Goal: Task Accomplishment & Management: Manage account settings

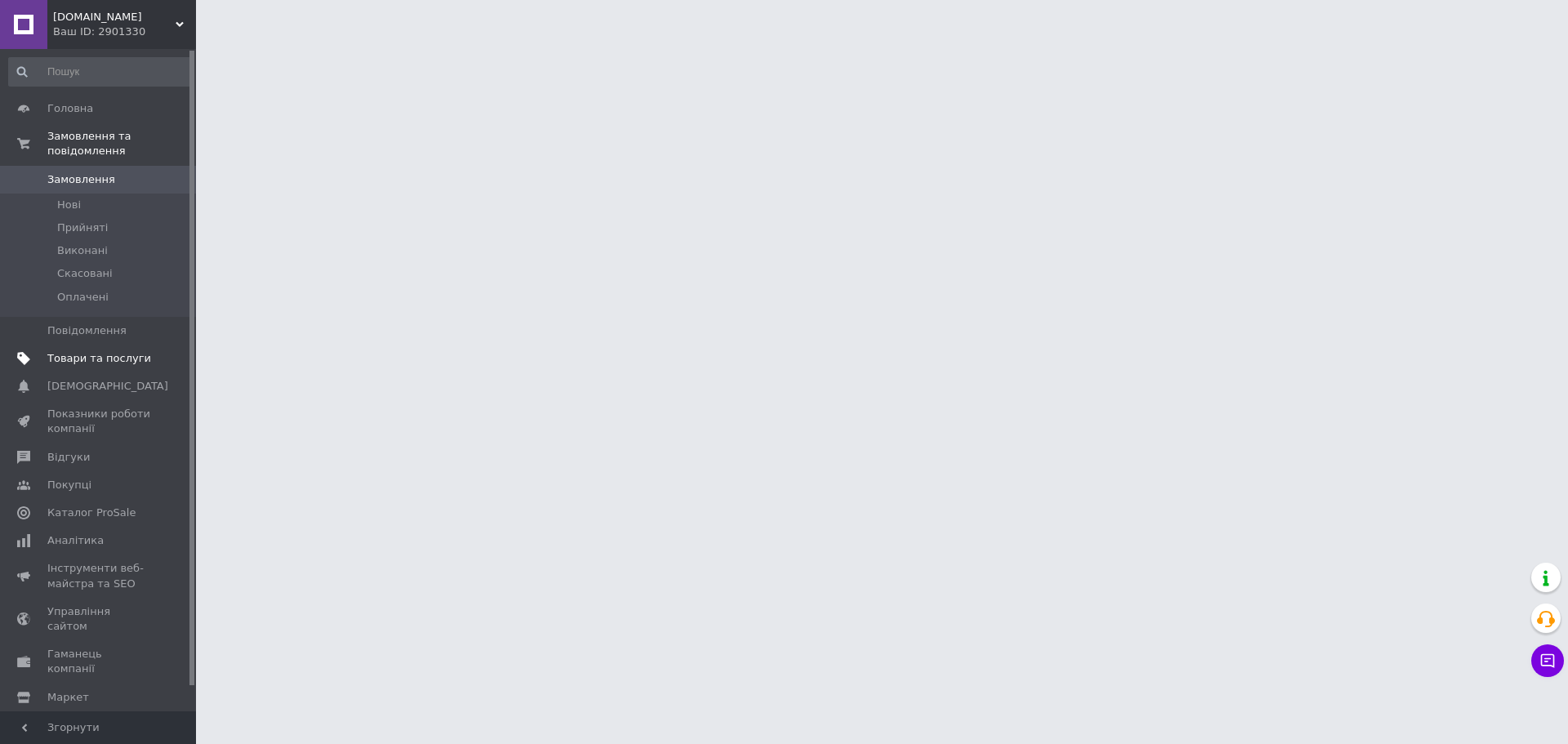
click at [82, 351] on span "Товари та послуги" at bounding box center [98, 358] width 103 height 15
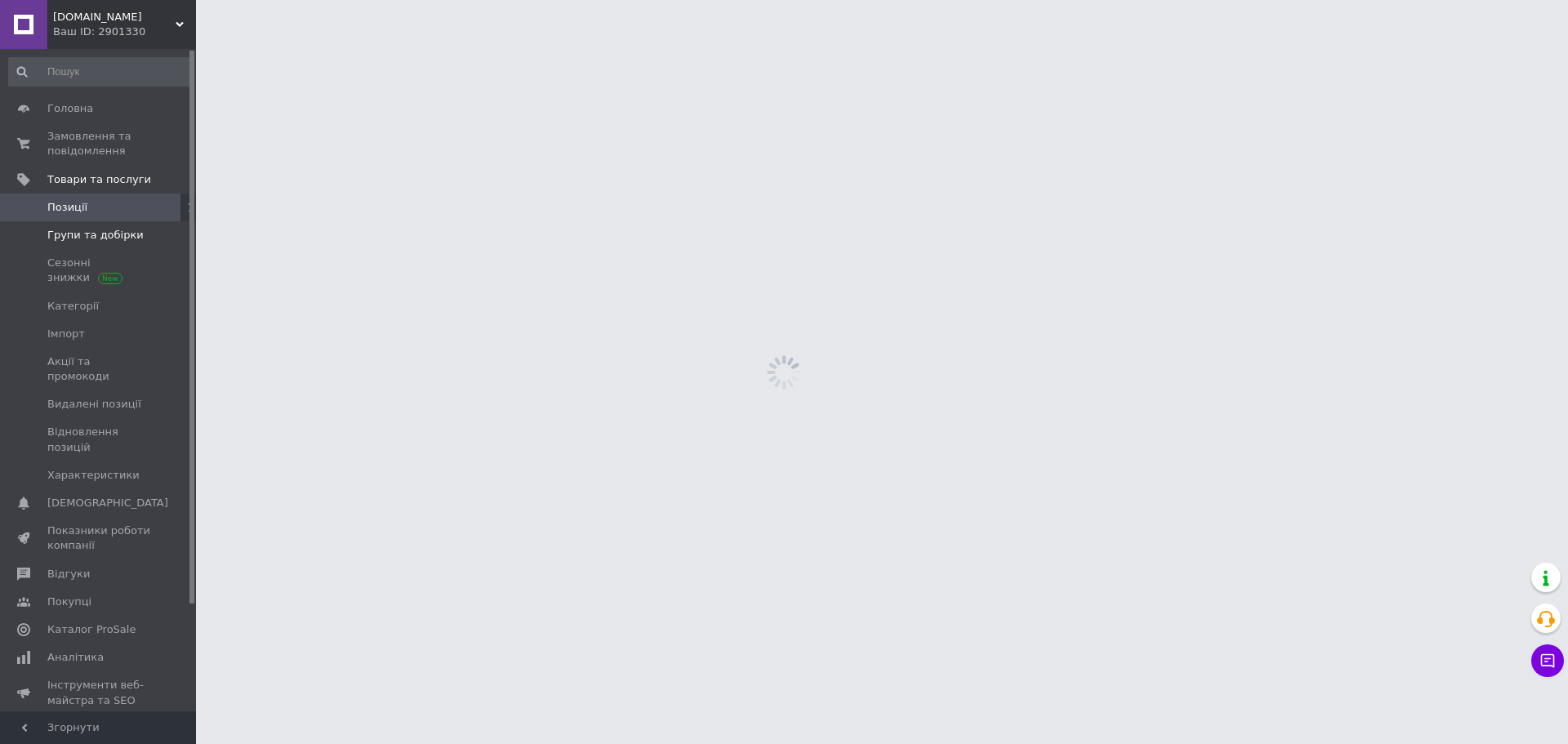
click at [119, 228] on span "Групи та добірки" at bounding box center [96, 235] width 97 height 15
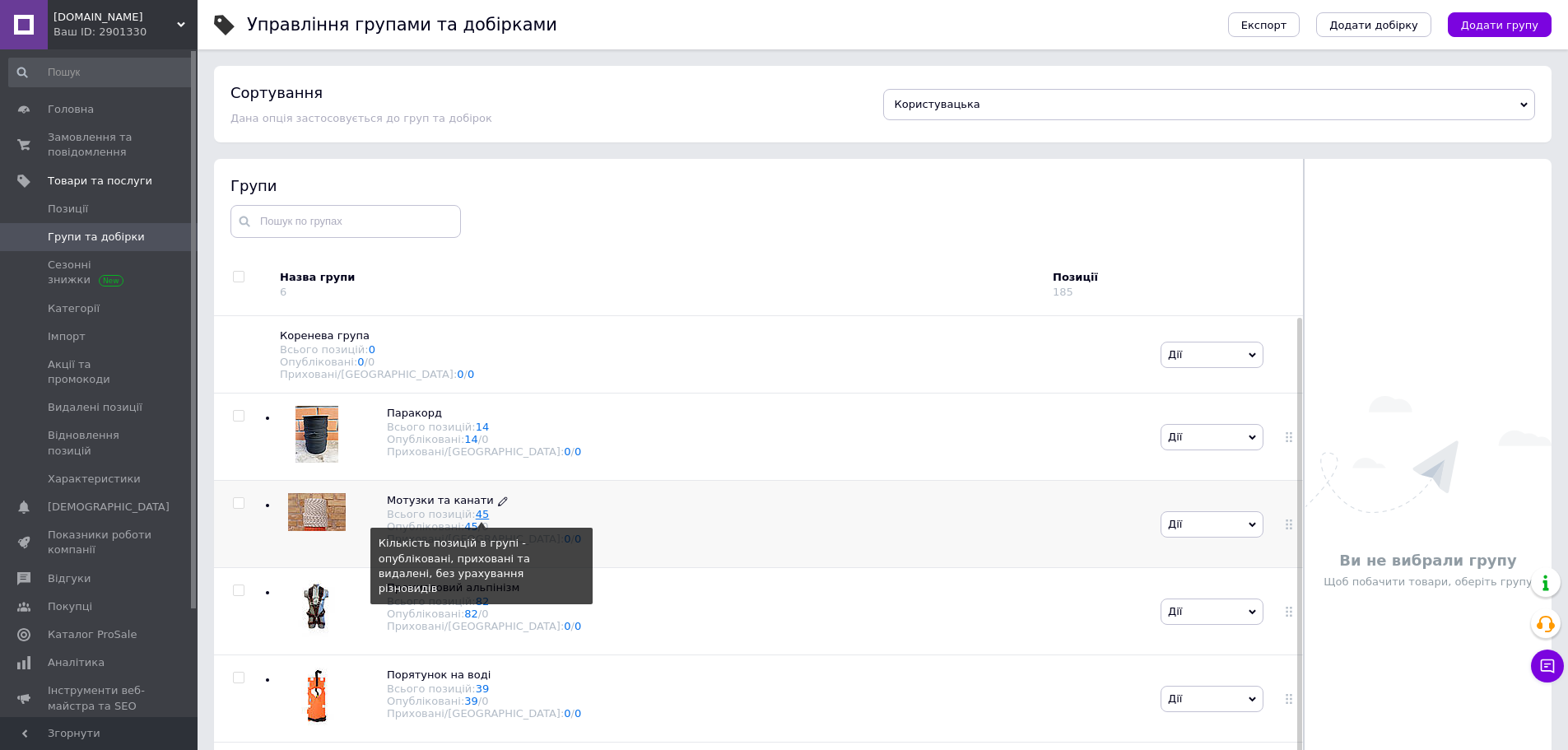
click at [476, 521] on link "45" at bounding box center [483, 515] width 14 height 12
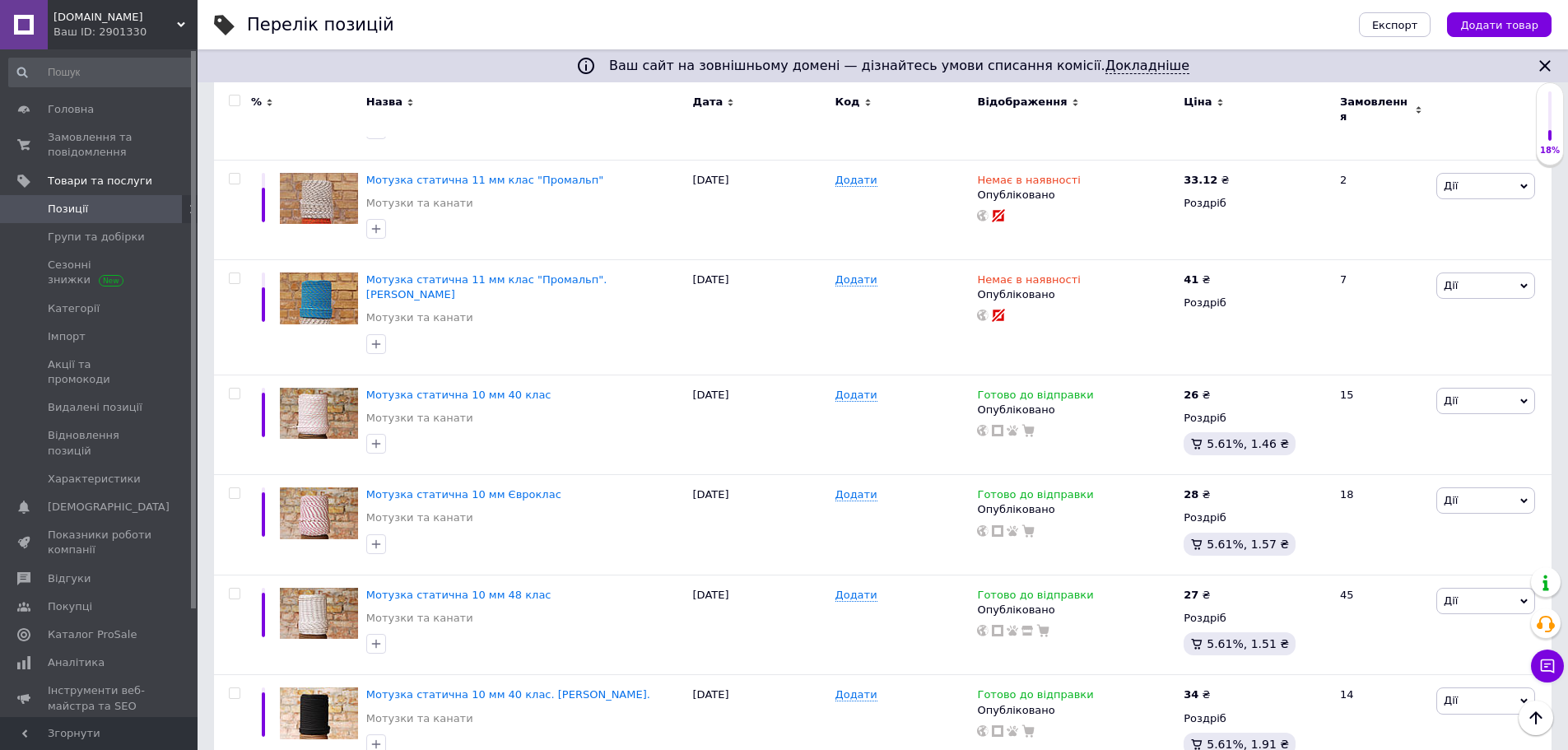
scroll to position [330, 0]
click at [88, 146] on span "Замовлення та повідомлення" at bounding box center [99, 145] width 104 height 30
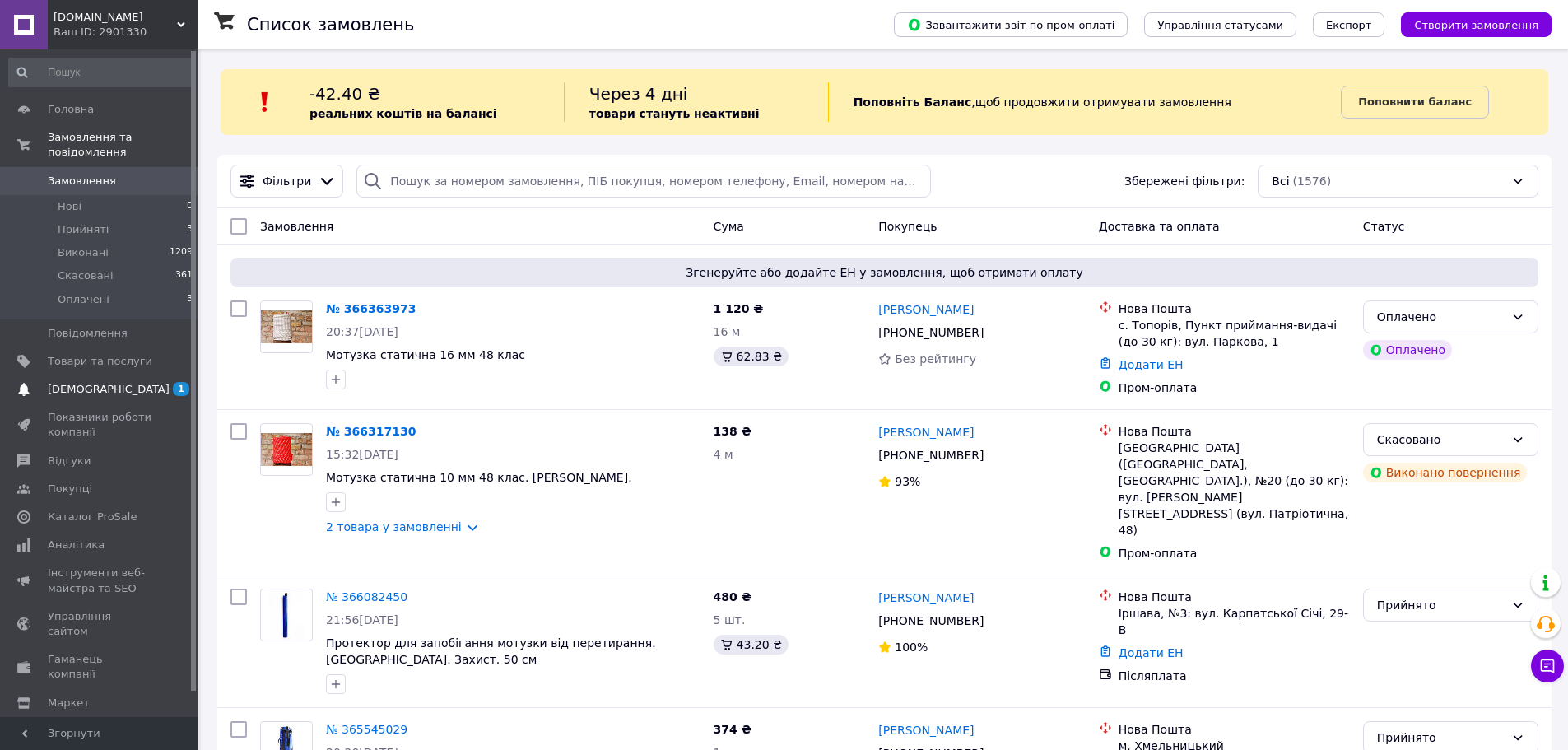
click at [98, 382] on span "[DEMOGRAPHIC_DATA]" at bounding box center [108, 389] width 122 height 15
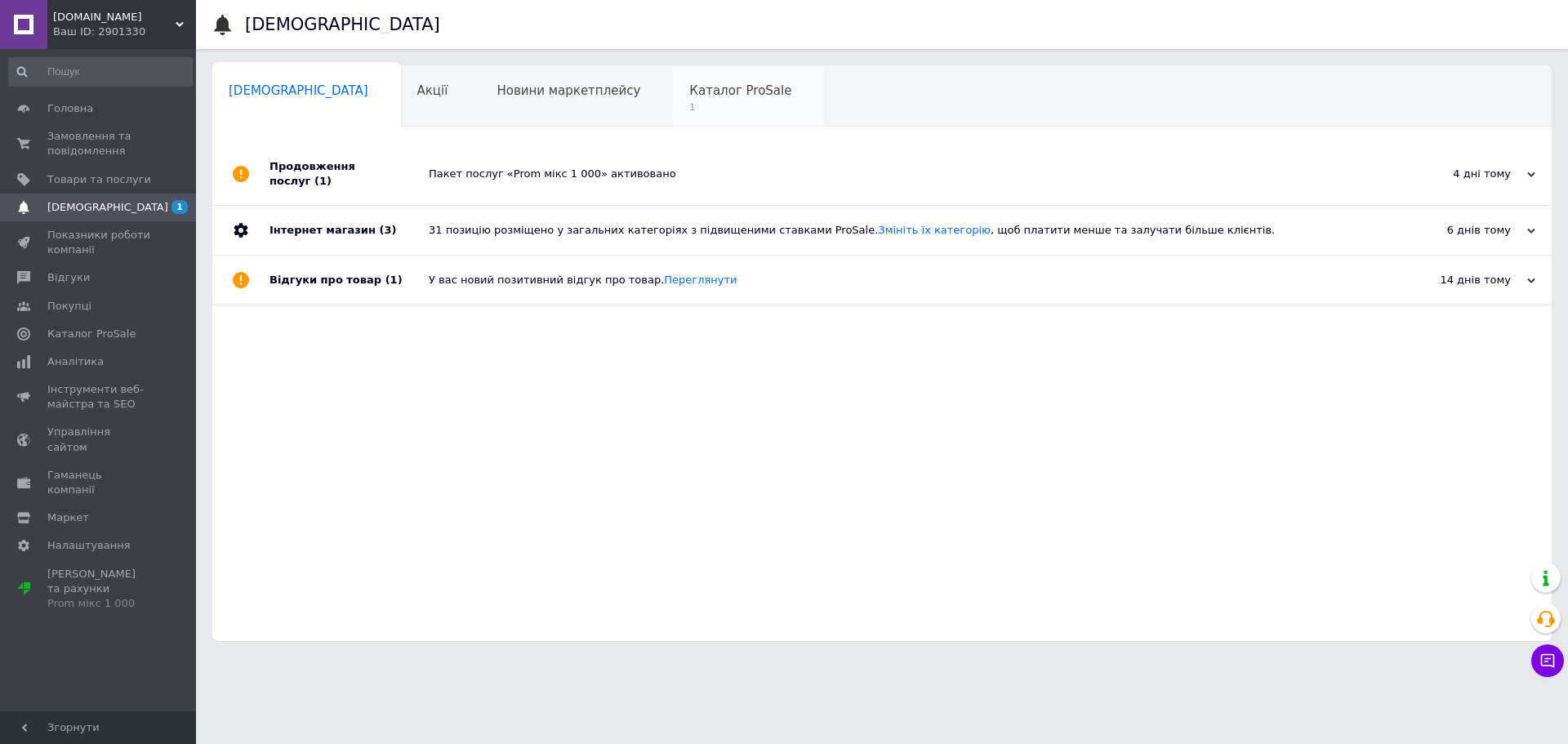
click at [689, 112] on span "1" at bounding box center [741, 107] width 102 height 12
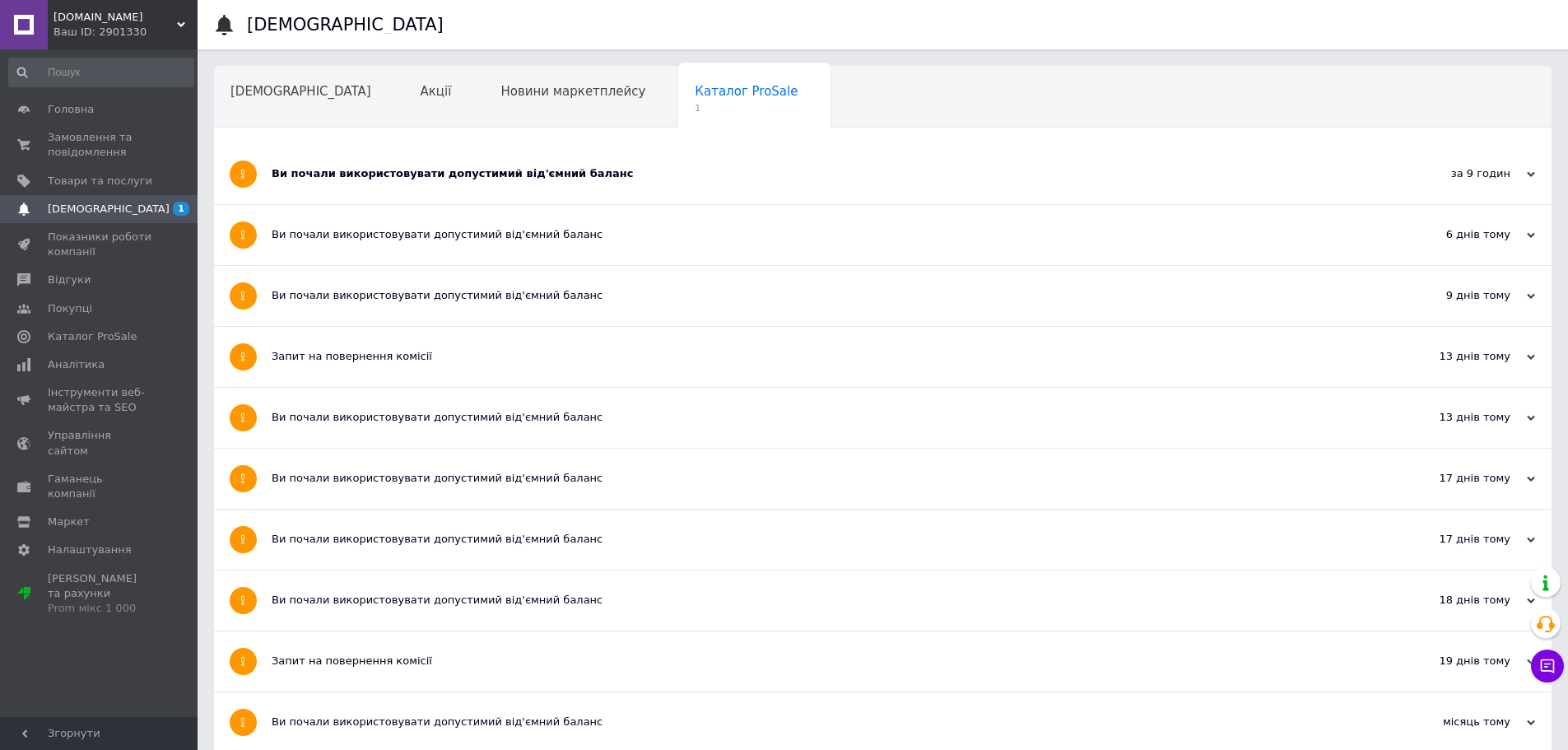
click at [438, 176] on div "Ви почали використовувати допустимий від'ємний баланс" at bounding box center [821, 173] width 1099 height 15
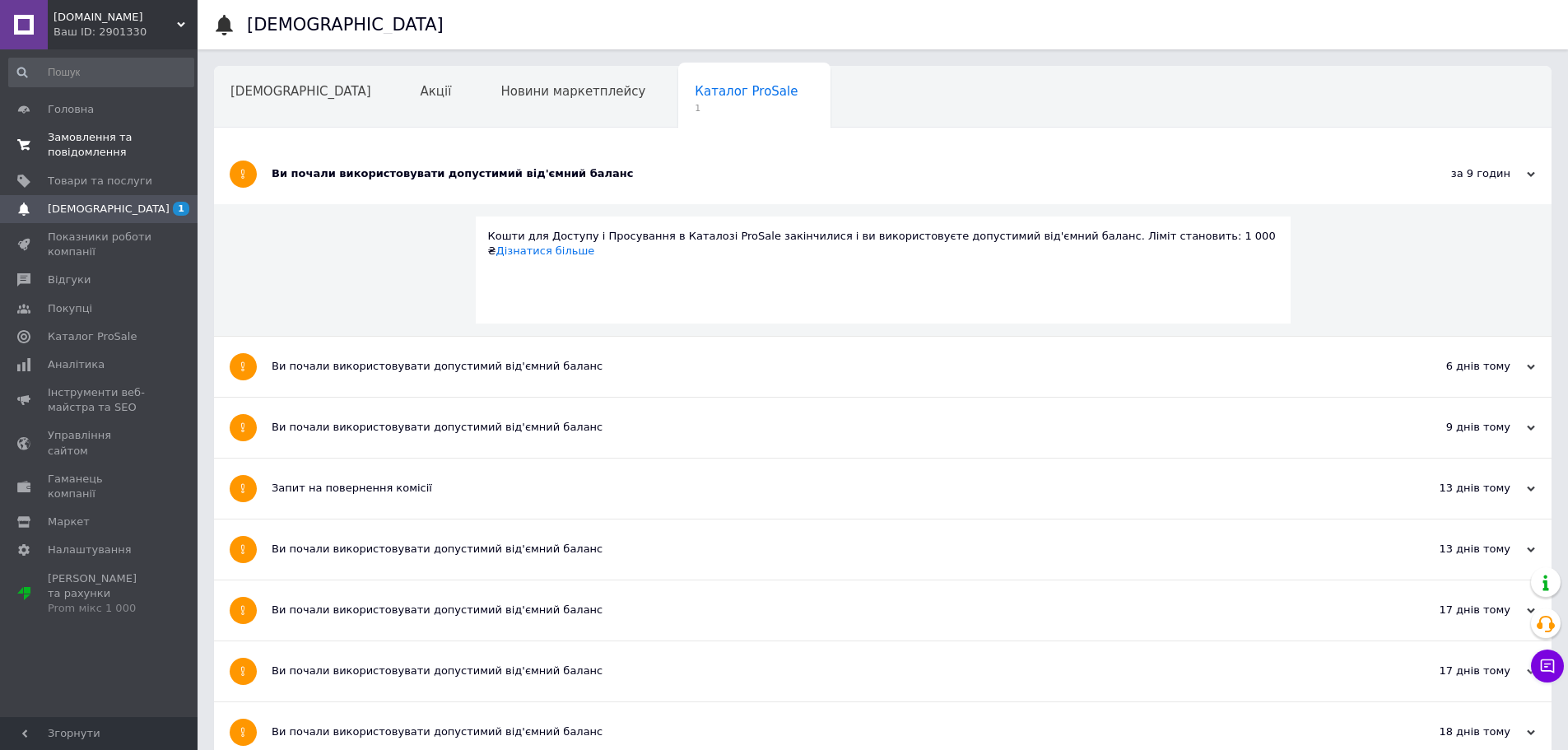
click at [69, 136] on span "Замовлення та повідомлення" at bounding box center [99, 145] width 104 height 30
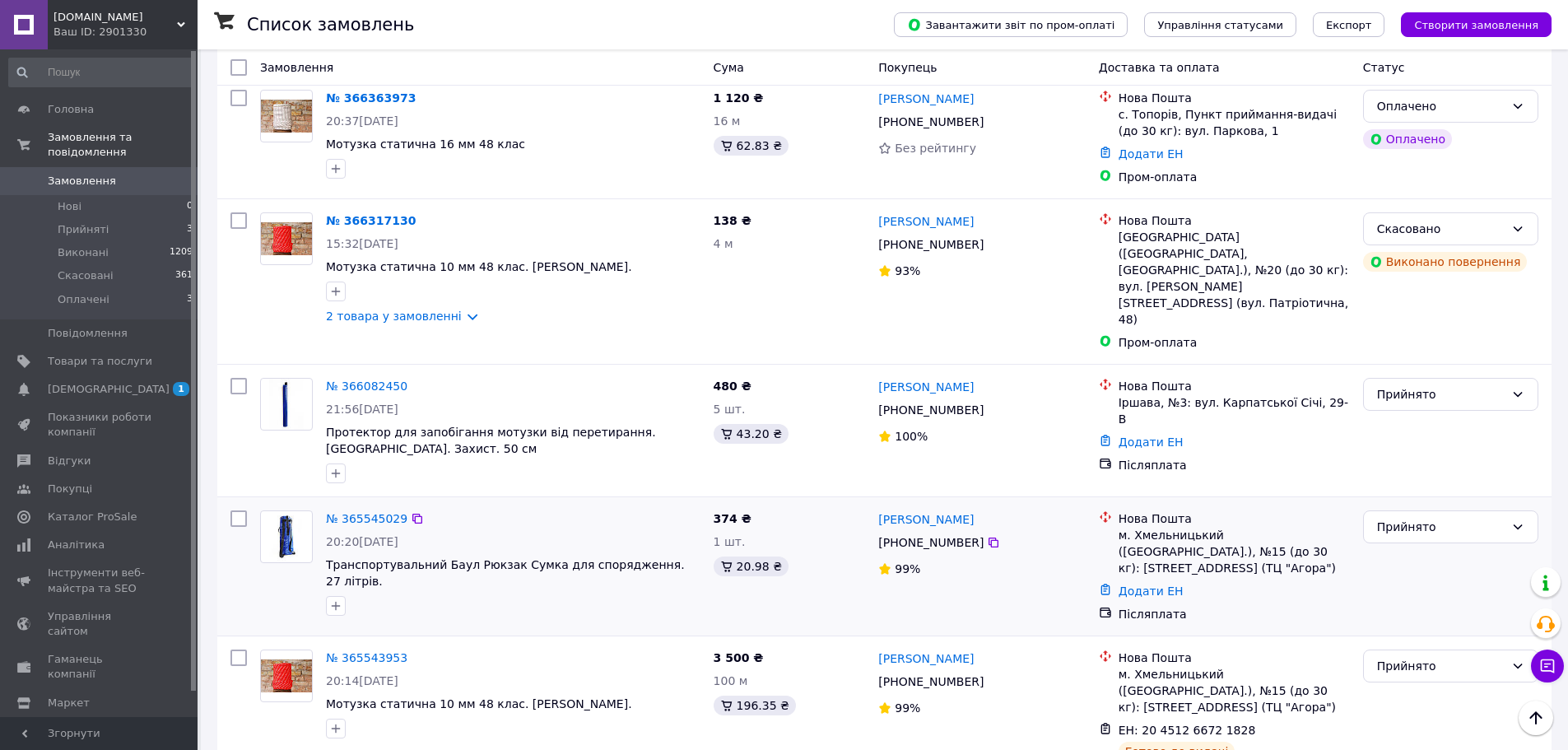
scroll to position [165, 0]
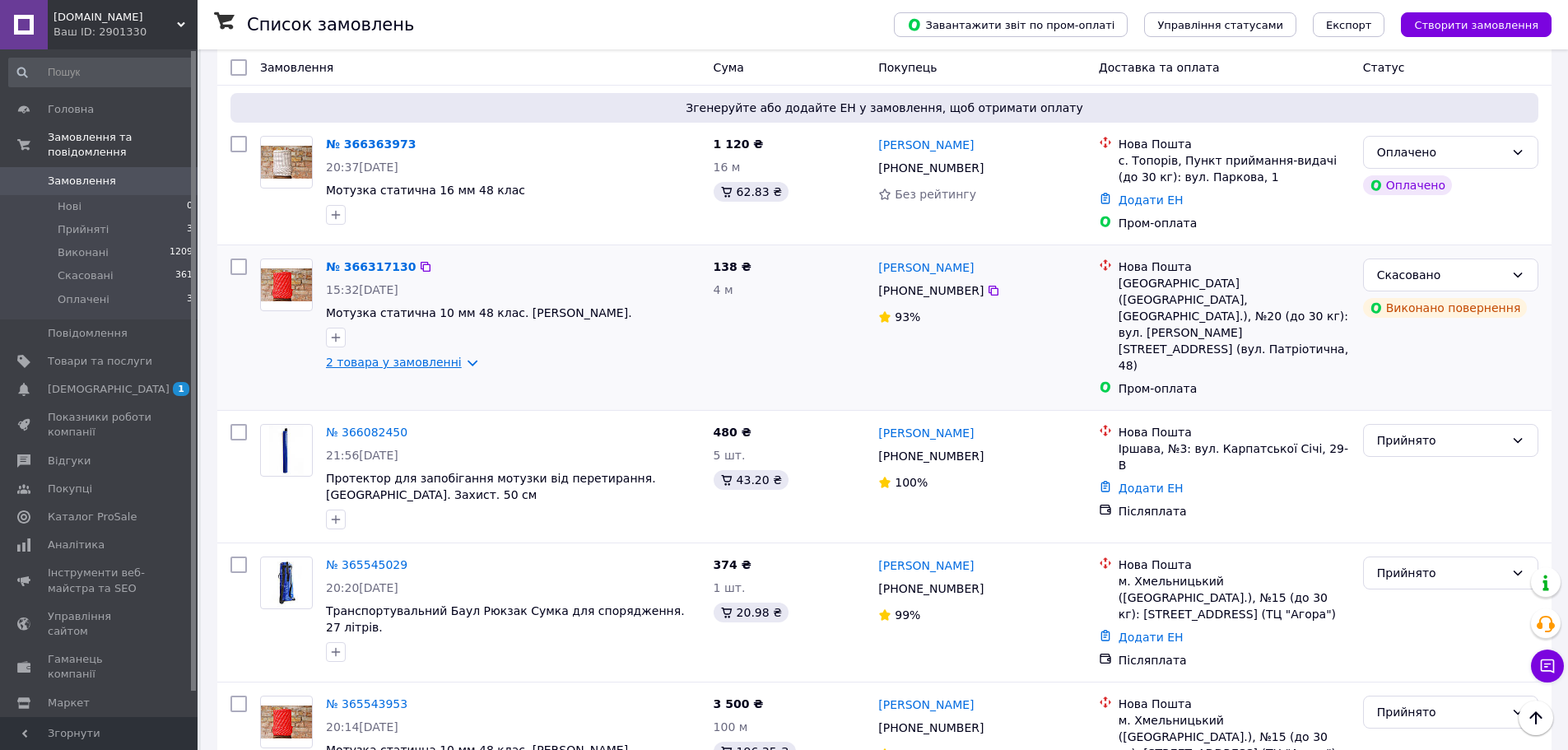
click at [391, 365] on link "2 товара у замовленні" at bounding box center [393, 362] width 136 height 13
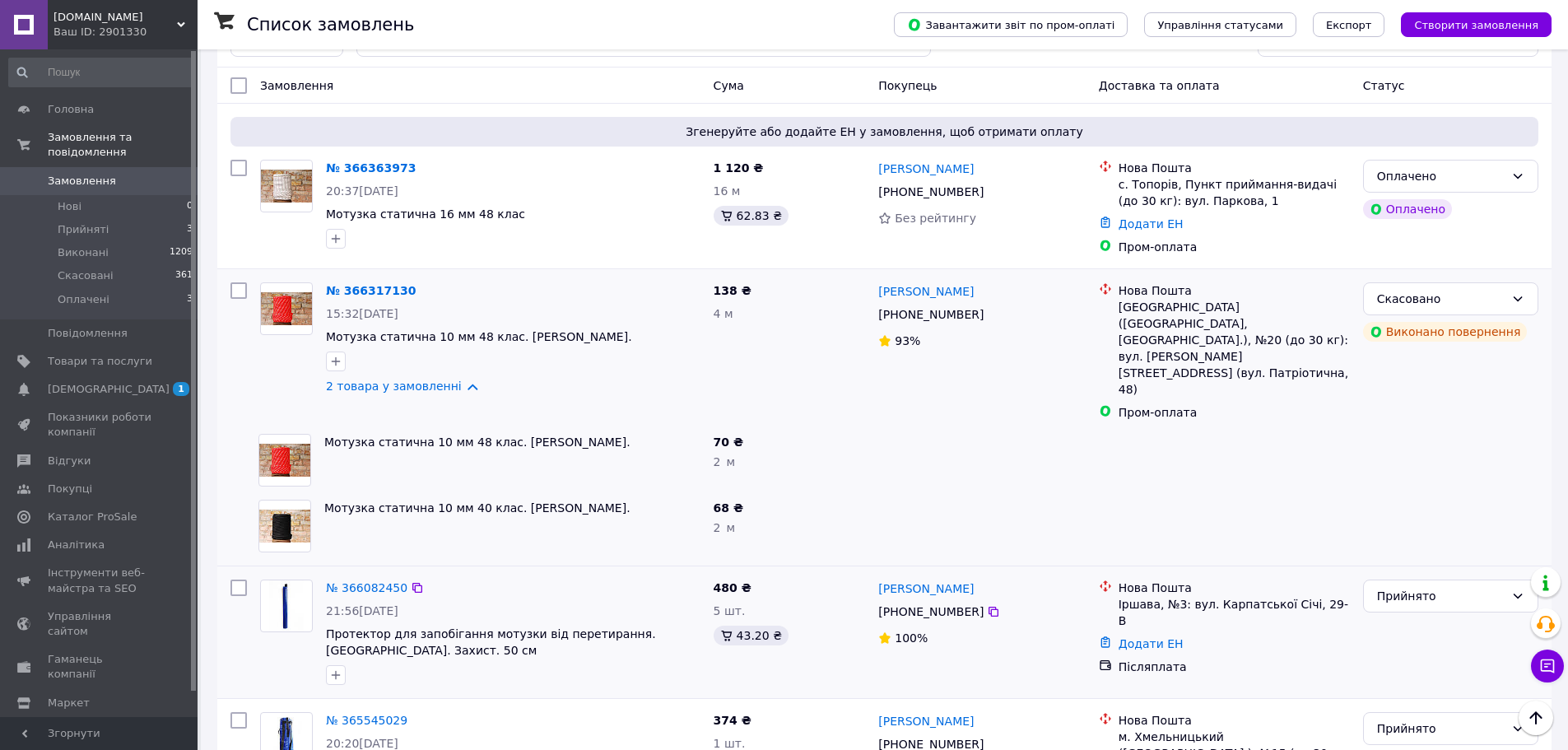
scroll to position [82, 0]
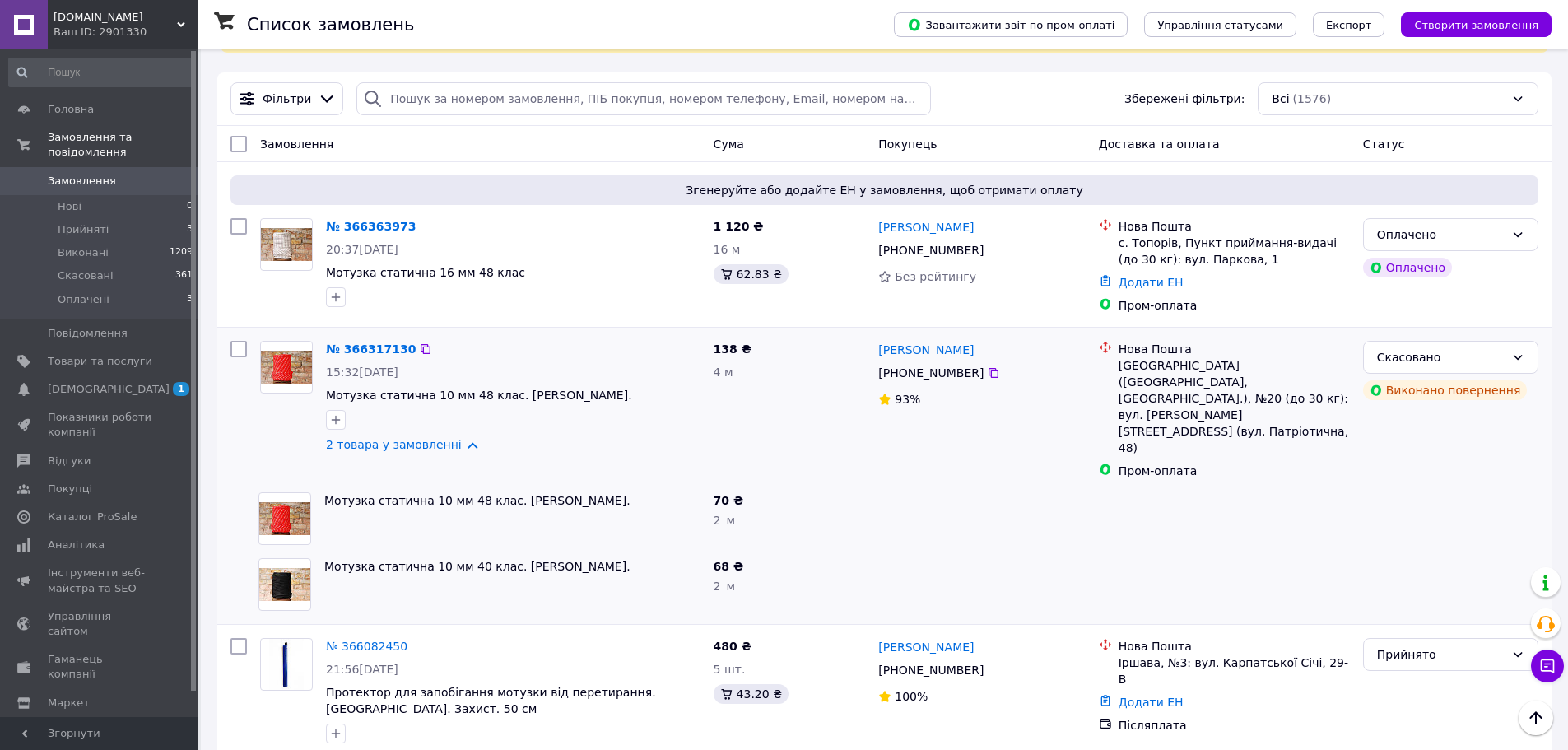
click at [389, 449] on link "2 товара у замовленні" at bounding box center [393, 444] width 136 height 13
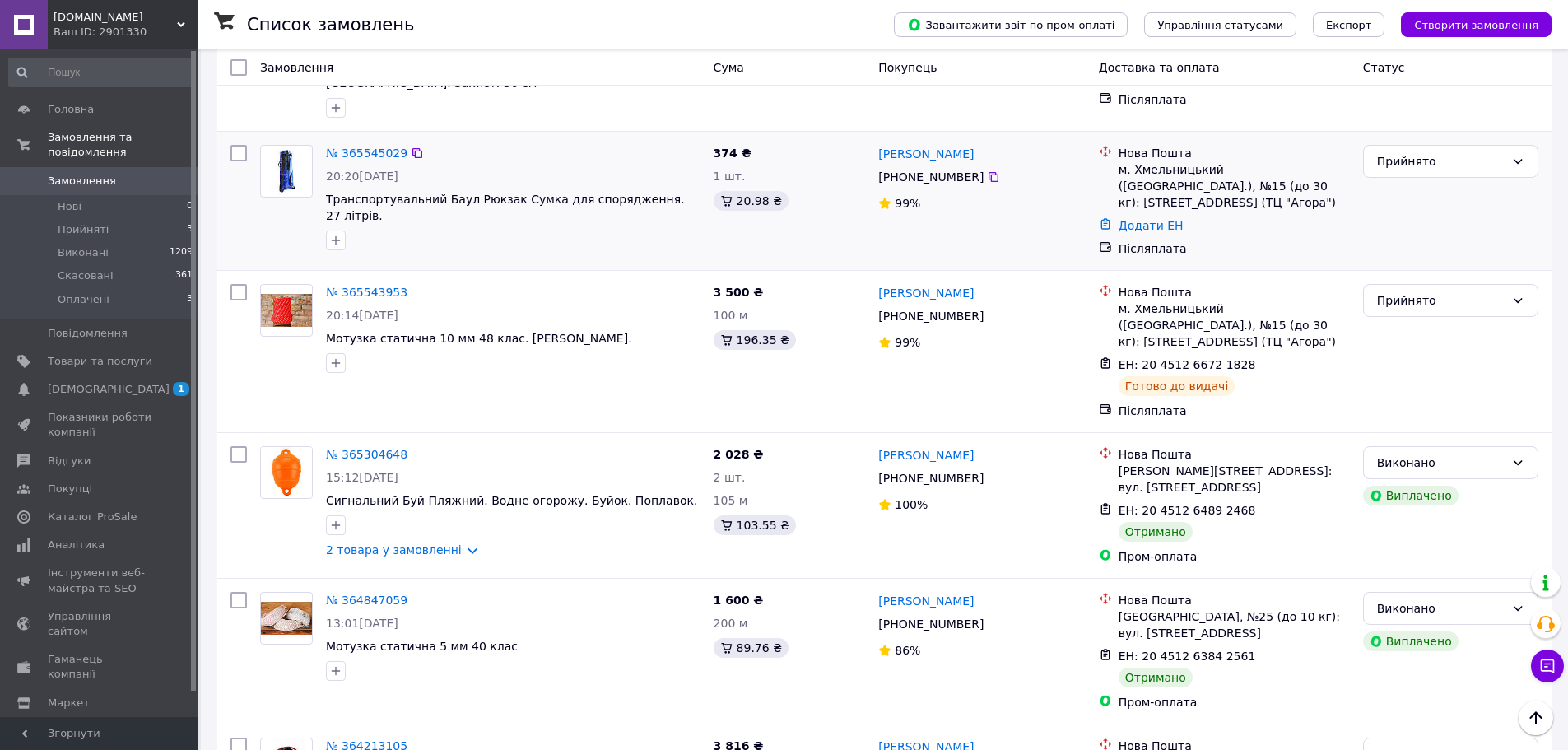
scroll to position [659, 0]
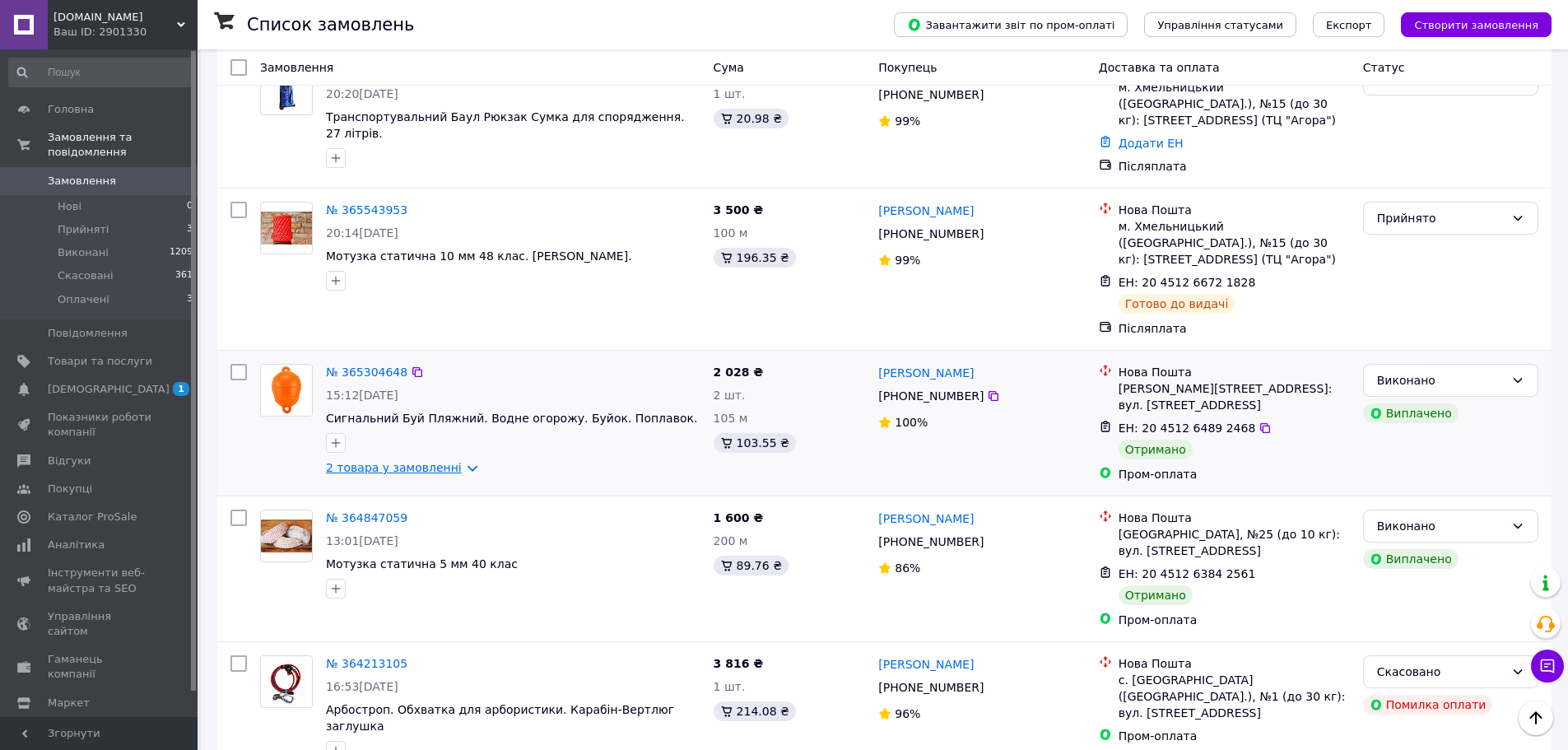
click at [402, 461] on link "2 товара у замовленні" at bounding box center [393, 467] width 136 height 13
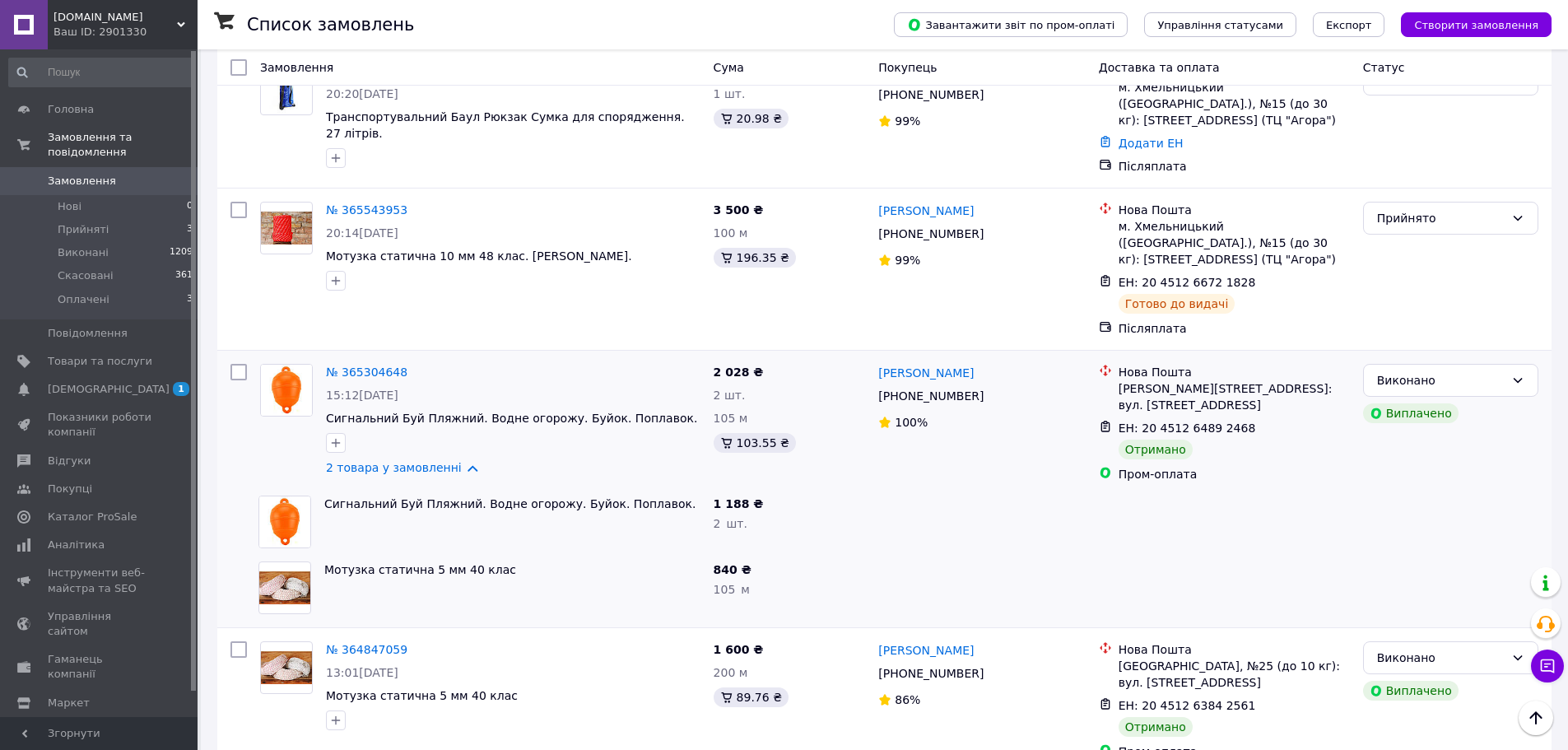
click at [298, 571] on img at bounding box center [284, 588] width 51 height 34
click at [359, 563] on link "Мотузка статична 5 мм 40 клас" at bounding box center [420, 569] width 192 height 13
